Goal: Book appointment/travel/reservation

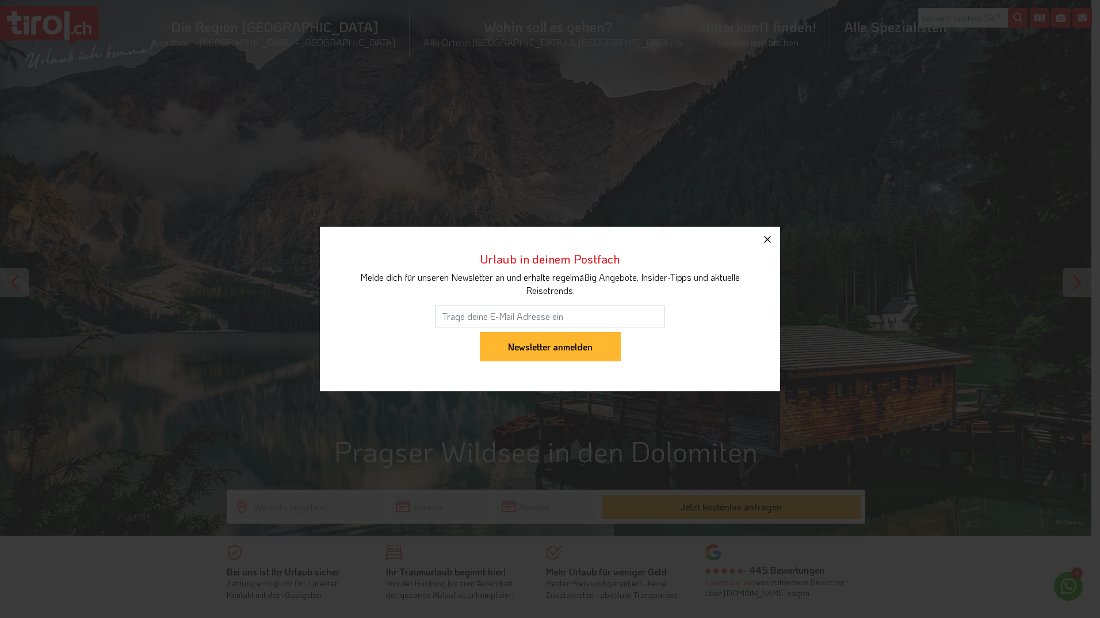
click at [765, 240] on icon "button" at bounding box center [768, 239] width 14 height 14
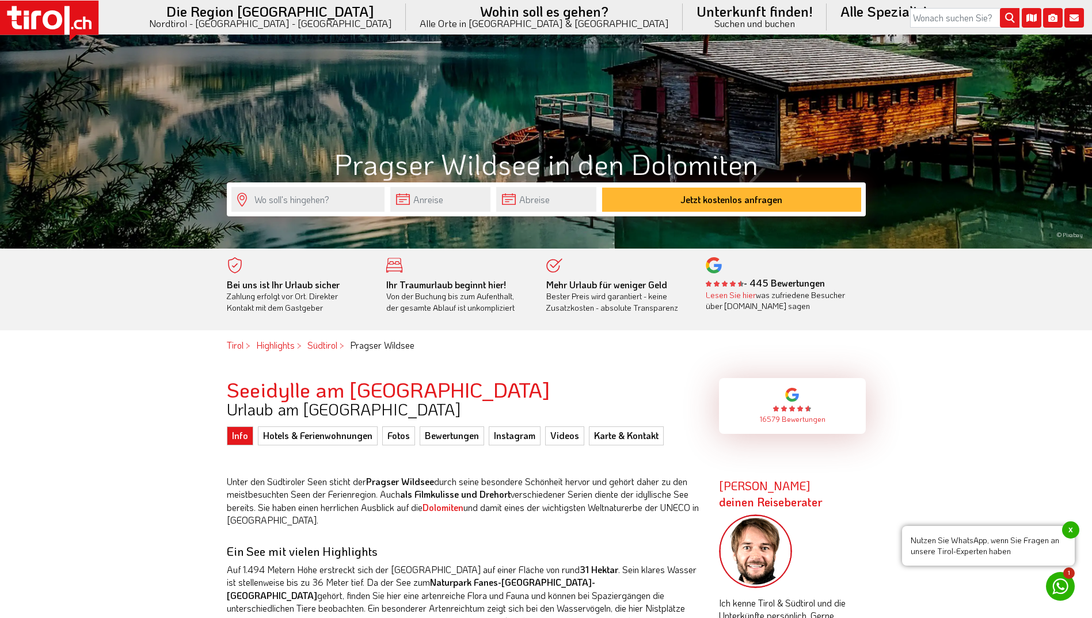
scroll to position [288, 0]
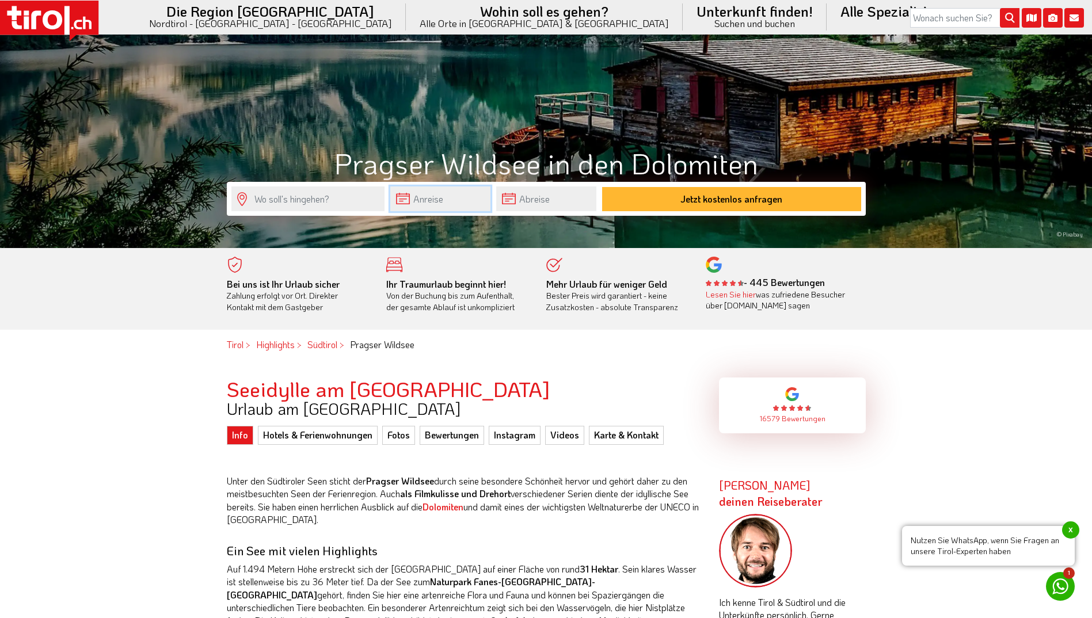
click at [441, 197] on input "text" at bounding box center [440, 198] width 100 height 25
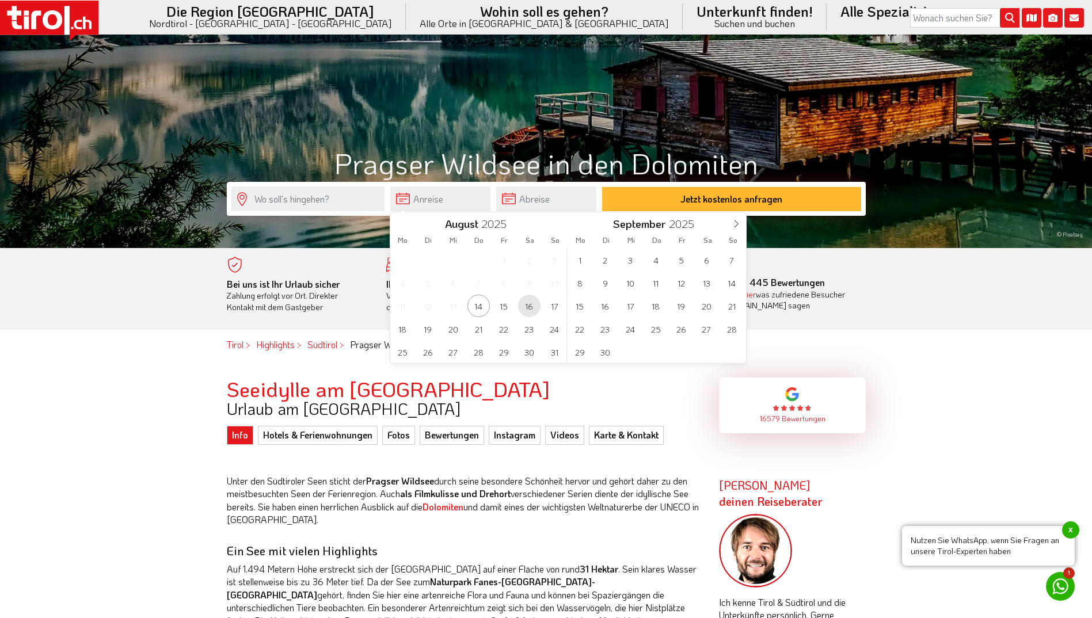
click at [529, 304] on span "16" at bounding box center [529, 306] width 22 height 22
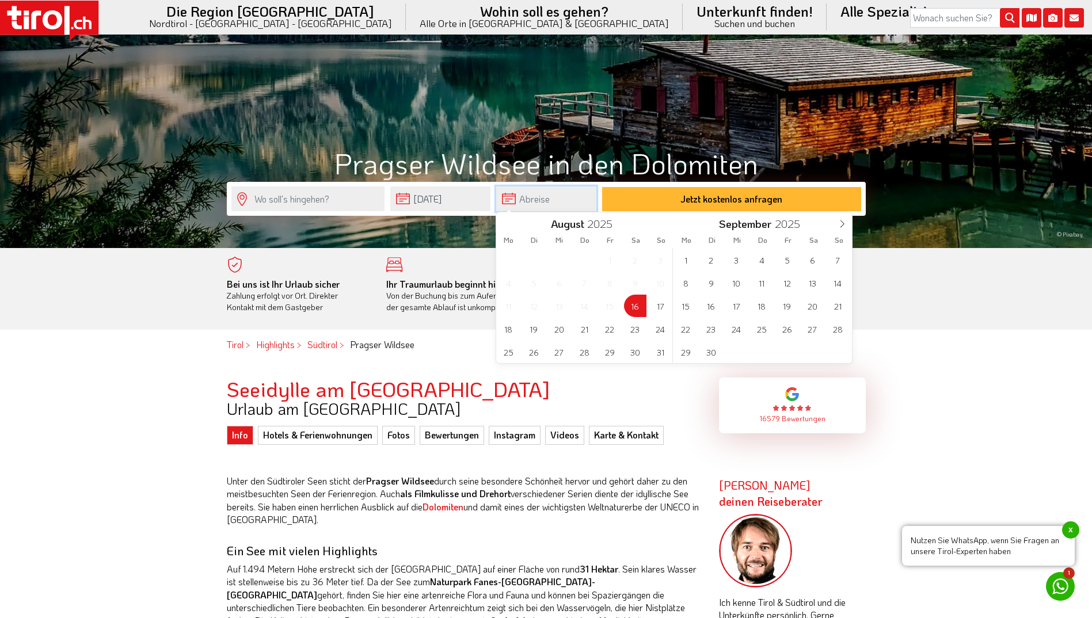
click at [560, 196] on input "text" at bounding box center [546, 198] width 100 height 25
click at [666, 301] on span "17" at bounding box center [660, 306] width 22 height 22
type input "[DATE]"
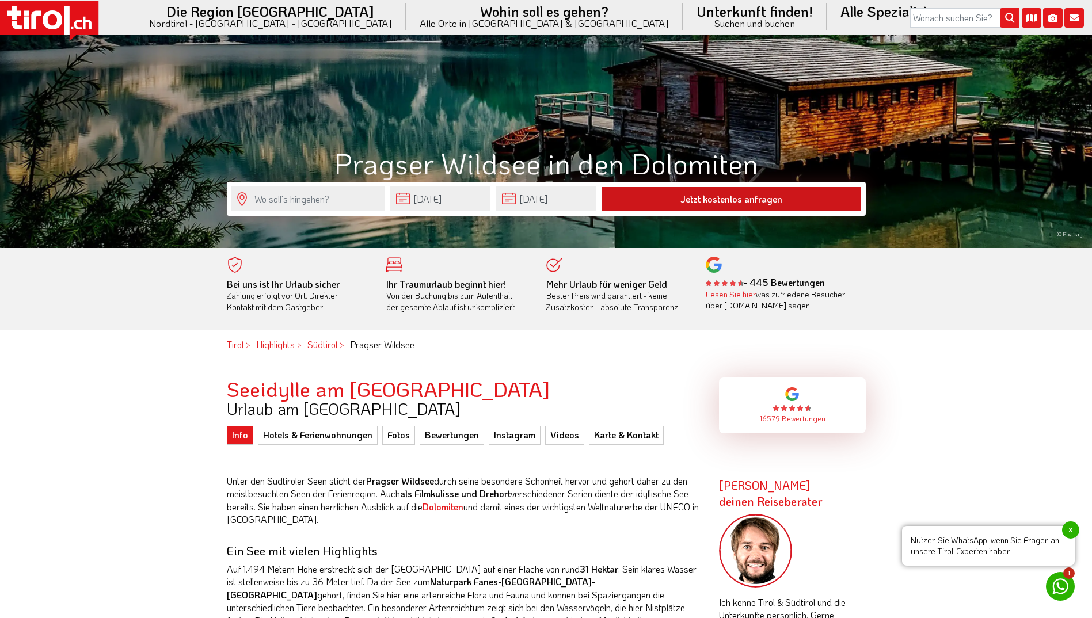
click at [696, 198] on button "Jetzt kostenlos anfragen" at bounding box center [731, 199] width 259 height 24
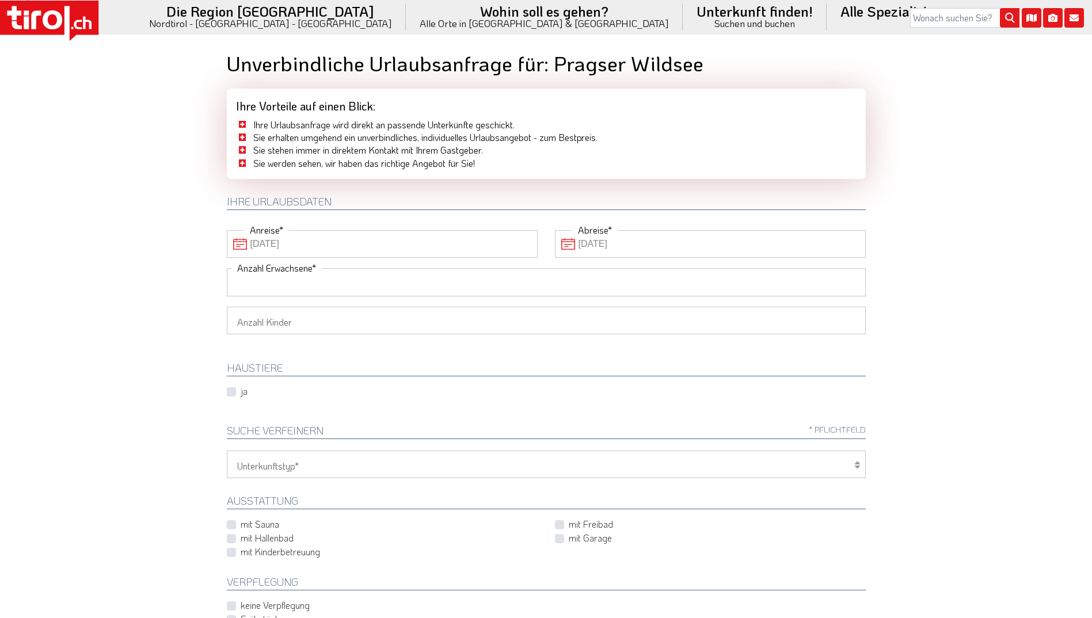
click at [821, 275] on input "Anzahl Erwachsene" at bounding box center [546, 282] width 639 height 28
type input "2"
click at [693, 317] on select "1 2 3 4 5 6" at bounding box center [546, 321] width 639 height 28
click at [905, 392] on body ".st0 { fill: #FFFFFF; } .st1 { fill: #E31017; } Die Region [GEOGRAPHIC_DATA] - …" at bounding box center [546, 309] width 1092 height 618
